Goal: Task Accomplishment & Management: Manage account settings

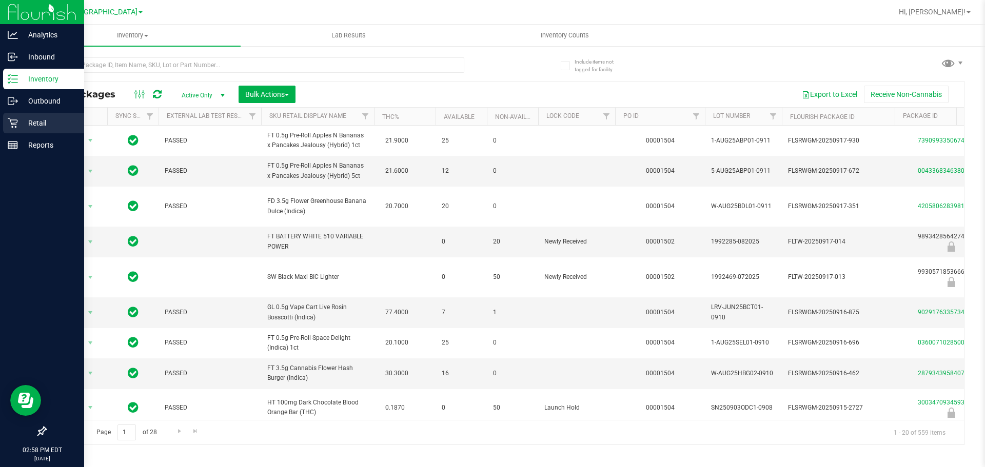
click at [23, 118] on p "Retail" at bounding box center [49, 123] width 62 height 12
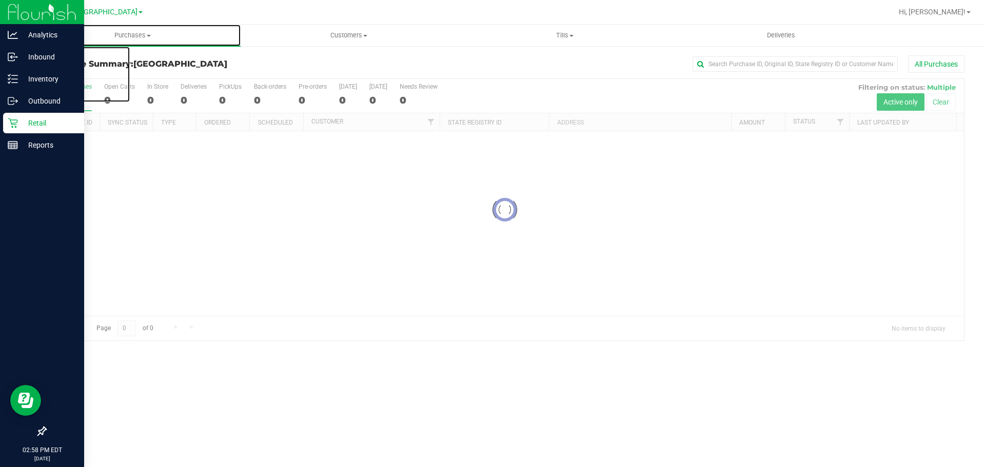
click at [149, 32] on span "Purchases" at bounding box center [133, 35] width 216 height 9
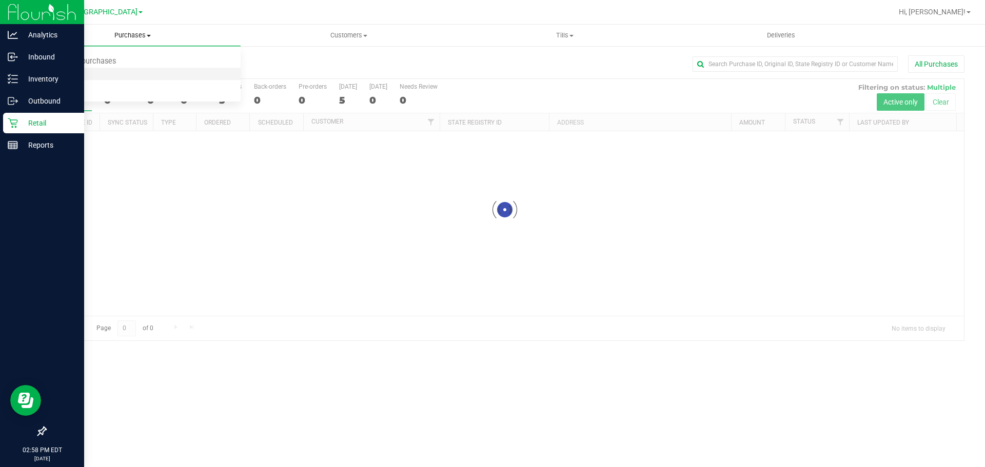
click at [69, 72] on span "Fulfillment" at bounding box center [57, 74] width 64 height 9
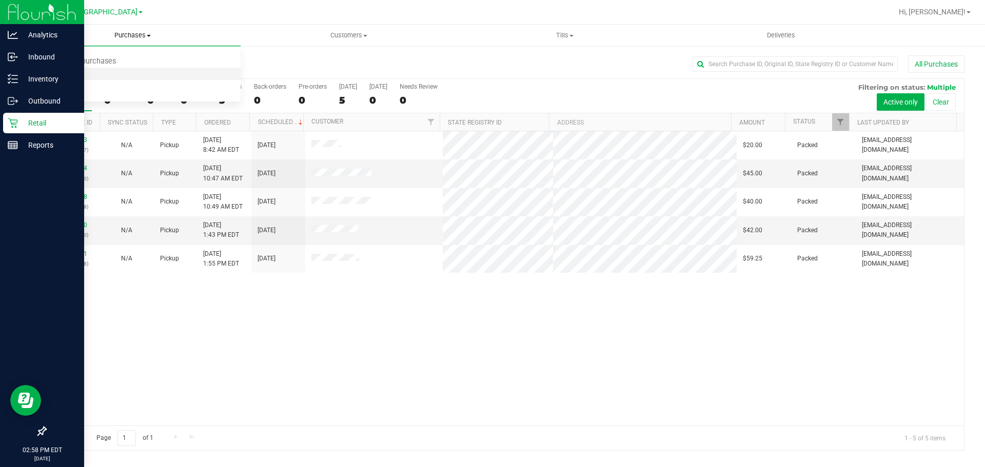
click at [69, 72] on span "Fulfillment" at bounding box center [57, 74] width 64 height 9
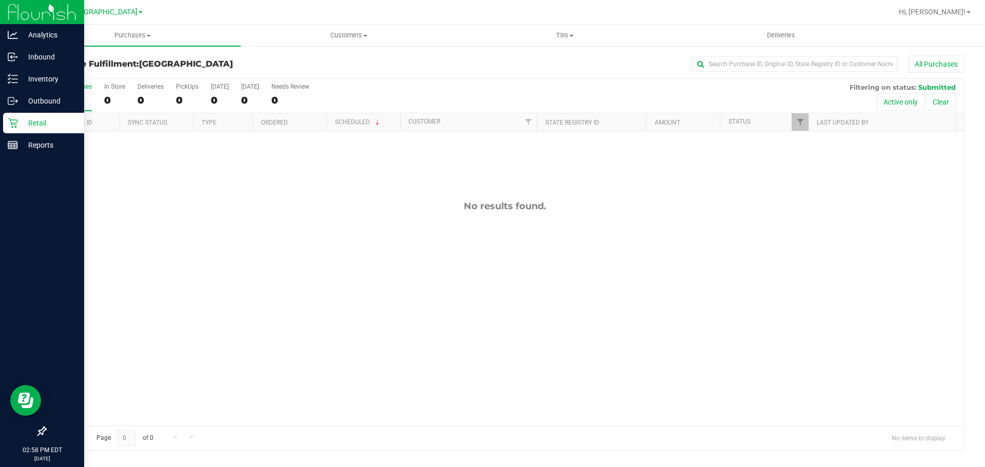
drag, startPoint x: 253, startPoint y: 235, endPoint x: 233, endPoint y: 248, distance: 23.9
click at [252, 235] on div "No results found." at bounding box center [505, 313] width 918 height 364
click at [231, 248] on div "11994807 (327072967) N/A Pickup [DATE] 3:01 PM EDT 9/23/2025 $75.50 Submitted […" at bounding box center [505, 278] width 918 height 294
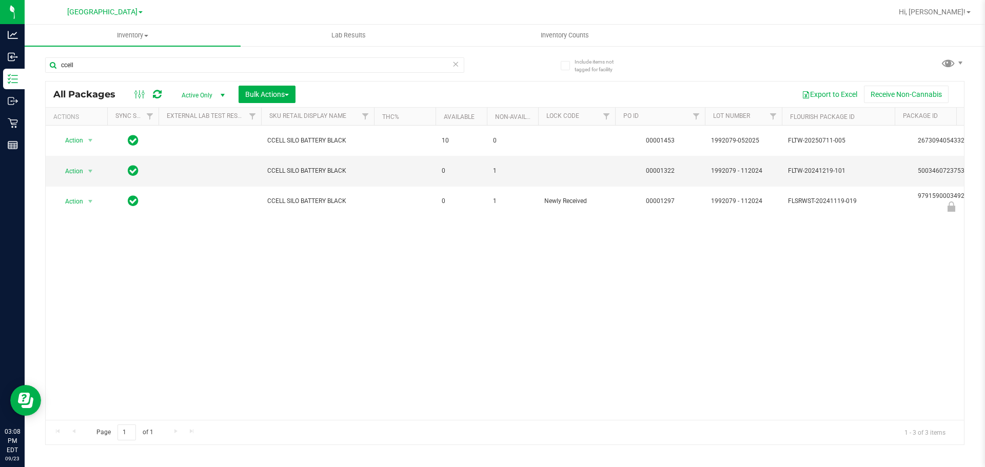
click at [362, 299] on div "Action Action Adjust qty Create package Edit attributes Global inventory Locate…" at bounding box center [505, 273] width 918 height 294
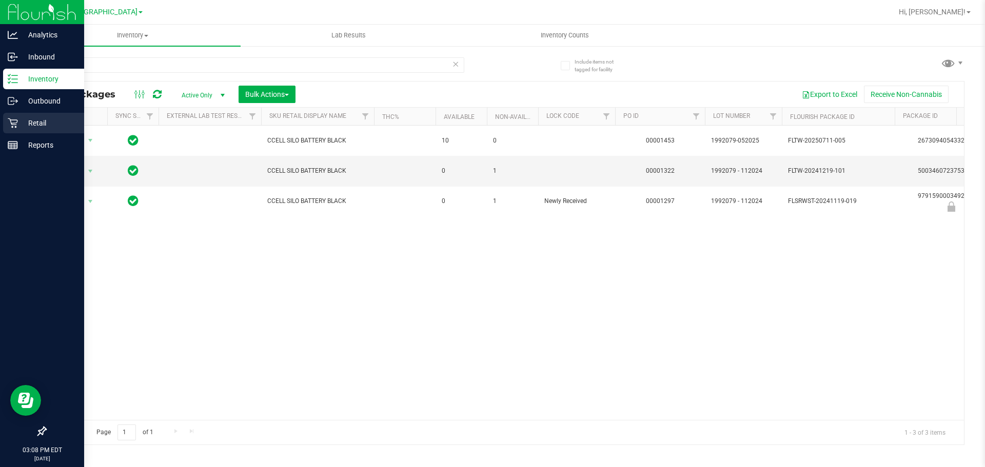
click at [21, 127] on p "Retail" at bounding box center [49, 123] width 62 height 12
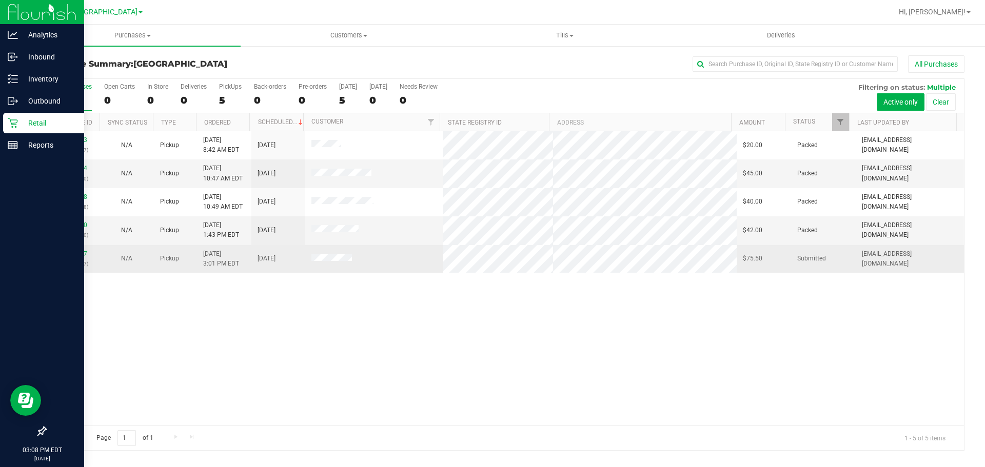
click at [70, 250] on div "11994807 (327072967)" at bounding box center [73, 258] width 42 height 19
click at [70, 252] on link "11994807" at bounding box center [72, 253] width 29 height 7
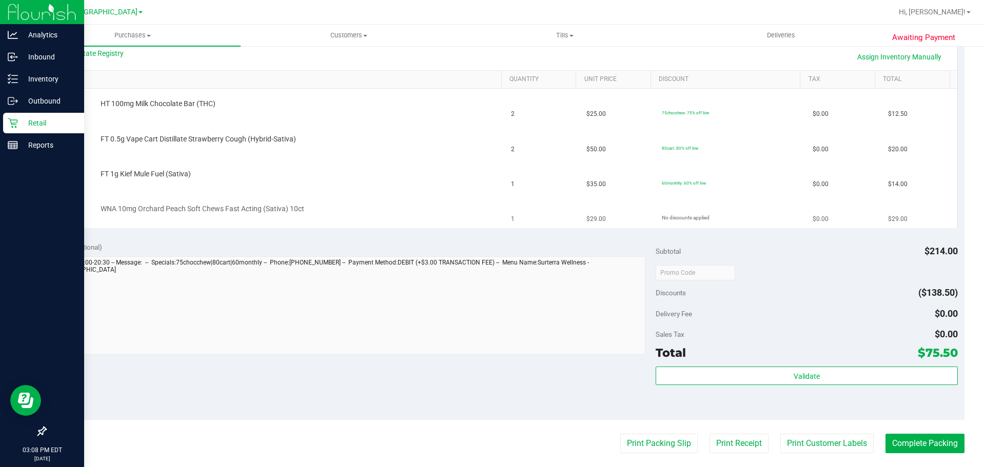
scroll to position [308, 0]
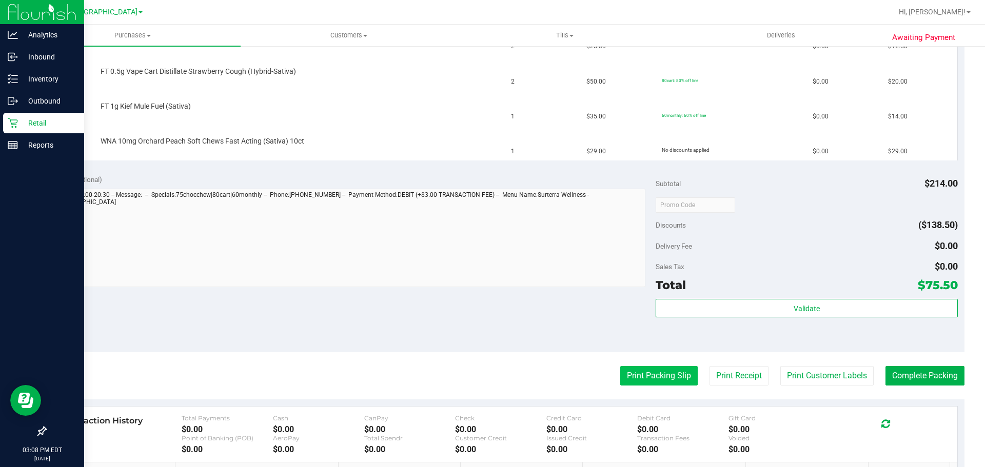
click at [636, 370] on button "Print Packing Slip" at bounding box center [658, 375] width 77 height 19
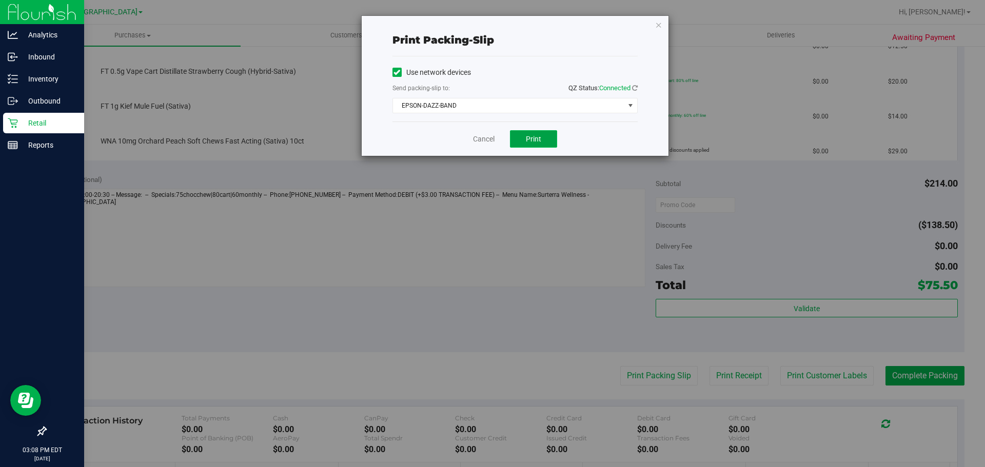
click at [548, 141] on button "Print" at bounding box center [533, 138] width 47 height 17
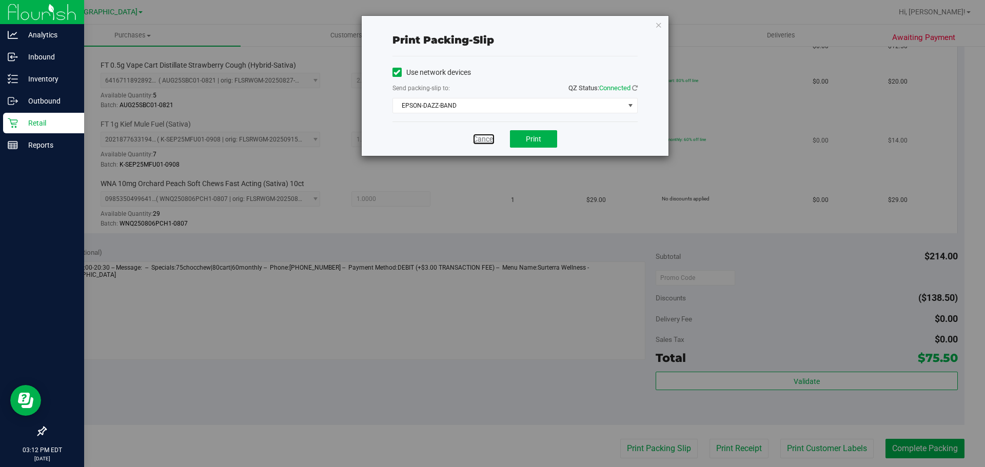
click at [479, 139] on link "Cancel" at bounding box center [484, 139] width 22 height 11
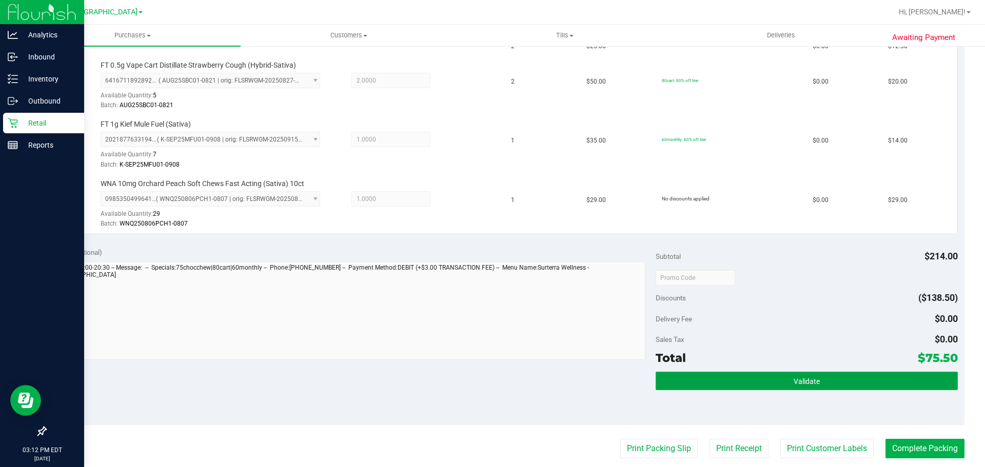
click at [685, 389] on button "Validate" at bounding box center [807, 381] width 302 height 18
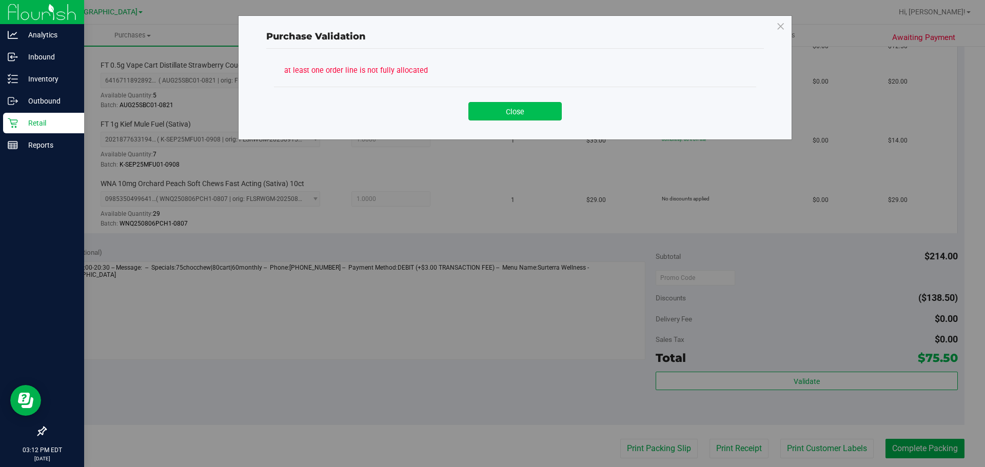
click at [533, 112] on button "Close" at bounding box center [514, 111] width 93 height 18
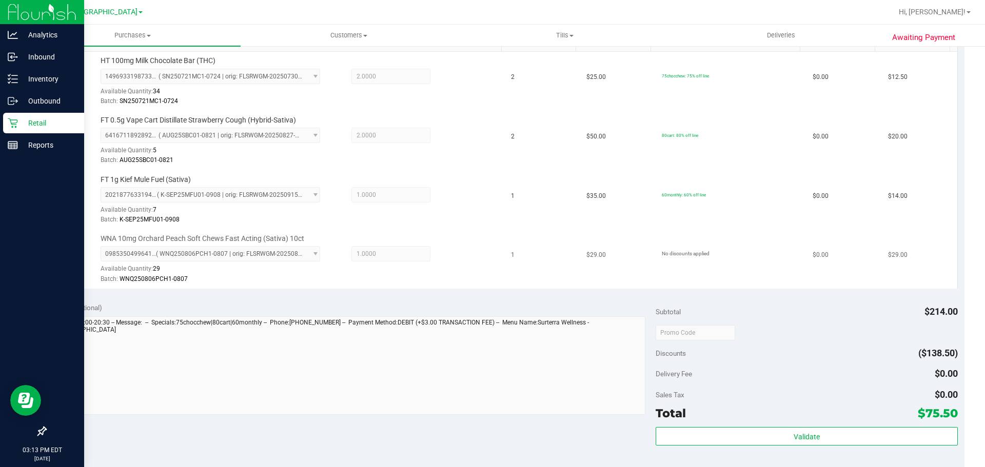
scroll to position [410, 0]
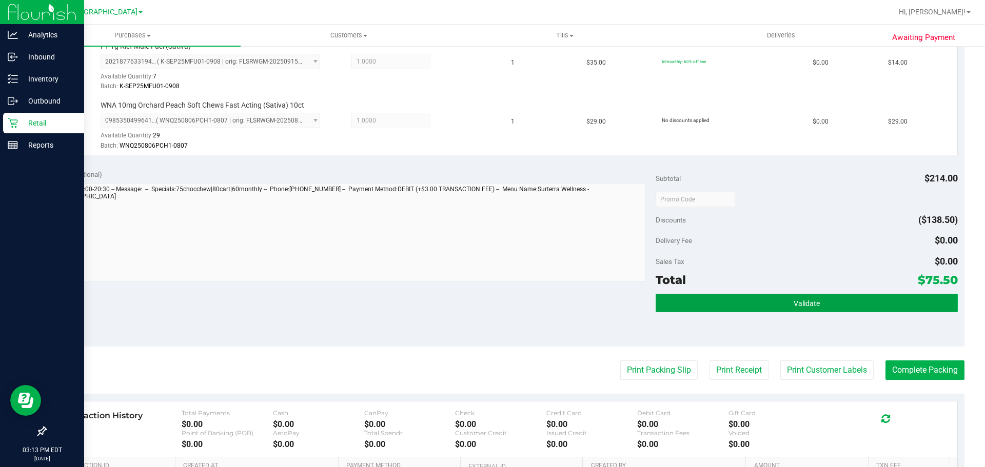
click at [817, 305] on button "Validate" at bounding box center [807, 303] width 302 height 18
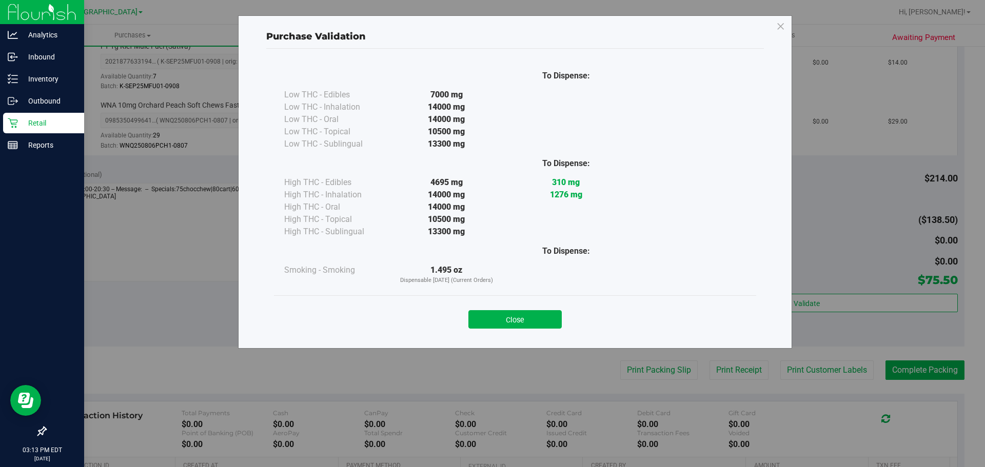
click at [545, 336] on div "Close" at bounding box center [515, 316] width 482 height 42
drag, startPoint x: 528, startPoint y: 326, endPoint x: 534, endPoint y: 326, distance: 5.6
click at [529, 326] on button "Close" at bounding box center [514, 319] width 93 height 18
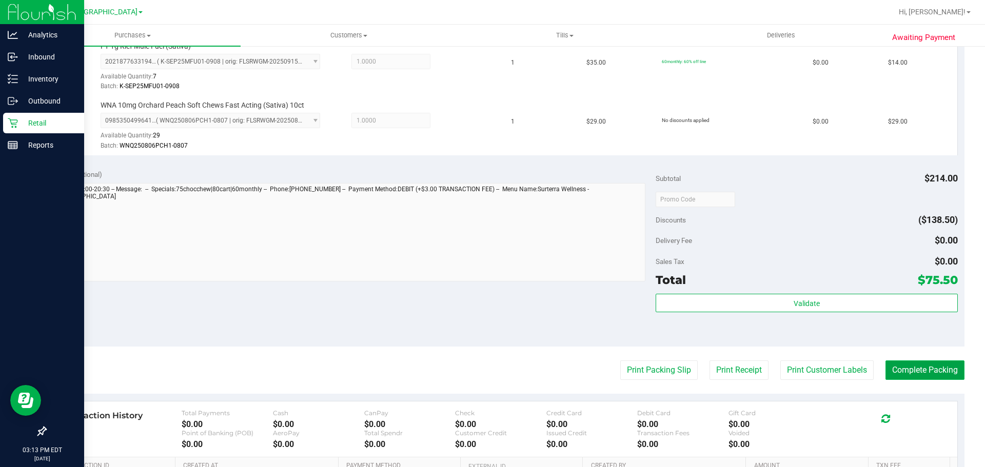
click at [954, 380] on button "Complete Packing" at bounding box center [924, 370] width 79 height 19
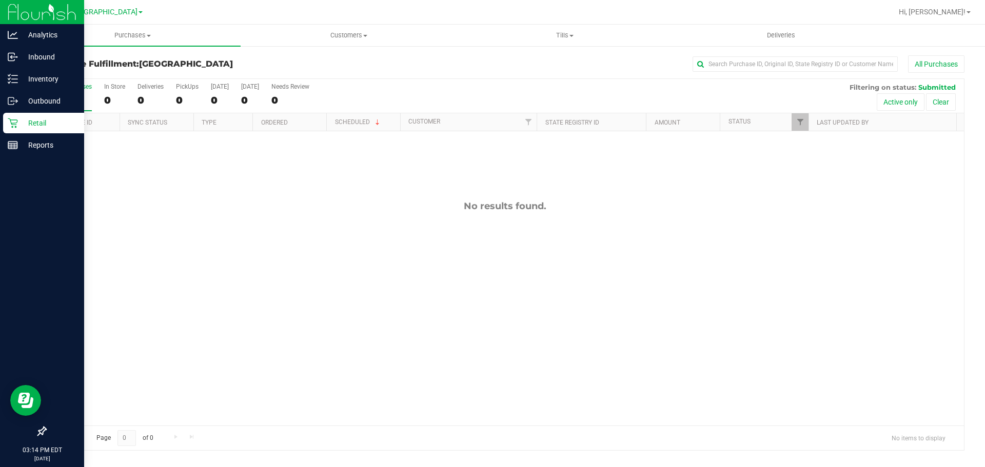
click at [299, 147] on div "No results found." at bounding box center [505, 313] width 918 height 364
click at [0, 146] on link "Reports" at bounding box center [42, 146] width 84 height 22
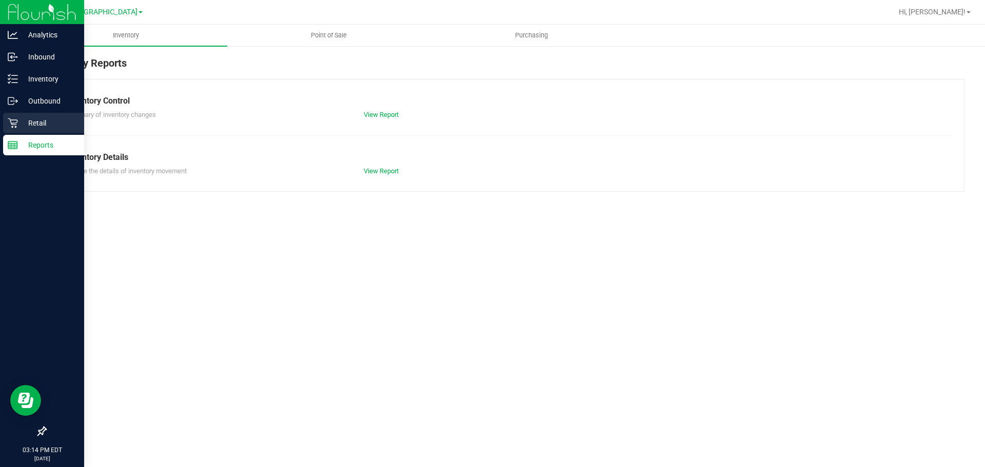
click at [31, 123] on p "Retail" at bounding box center [49, 123] width 62 height 12
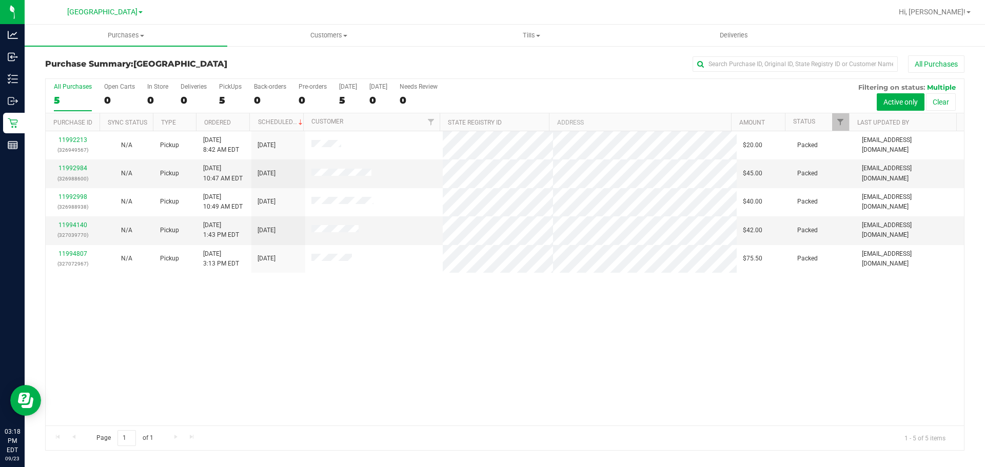
click at [440, 355] on div "11992213 (326949567) N/A Pickup 9/23/2025 8:42 AM EDT 9/23/2025 $20.00 Packed n…" at bounding box center [505, 278] width 918 height 294
